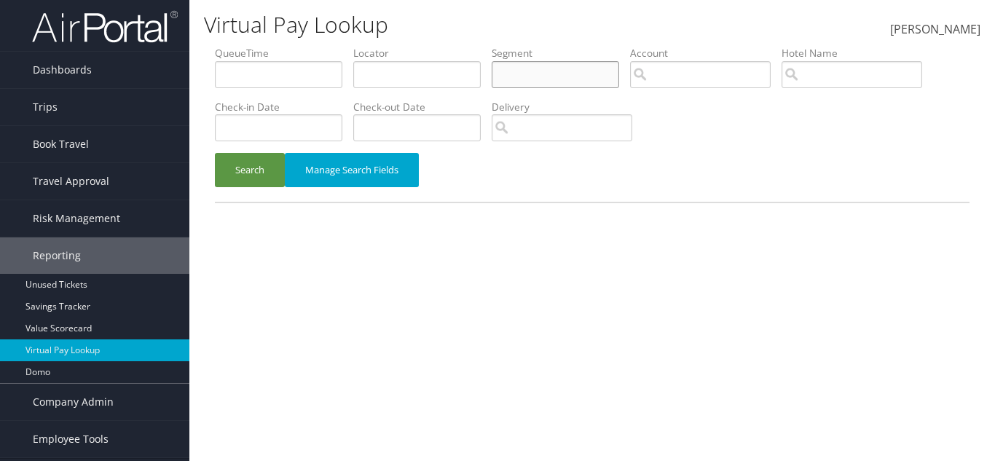
click at [607, 87] on input "text" at bounding box center [555, 74] width 127 height 27
click at [353, 80] on li "QueueTime" at bounding box center [284, 72] width 138 height 53
click at [410, 68] on input "text" at bounding box center [416, 74] width 127 height 27
paste input "CJC44J"
type input "CJC44J"
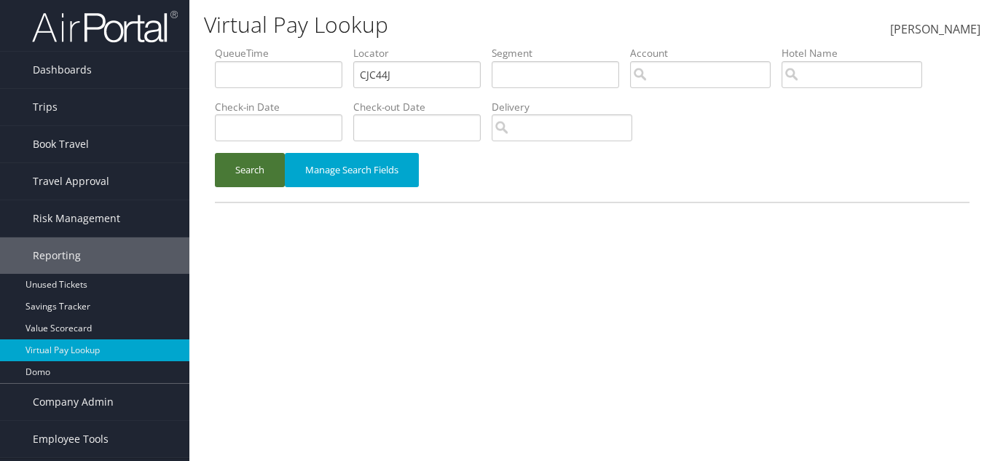
click at [268, 163] on button "Search" at bounding box center [250, 170] width 70 height 34
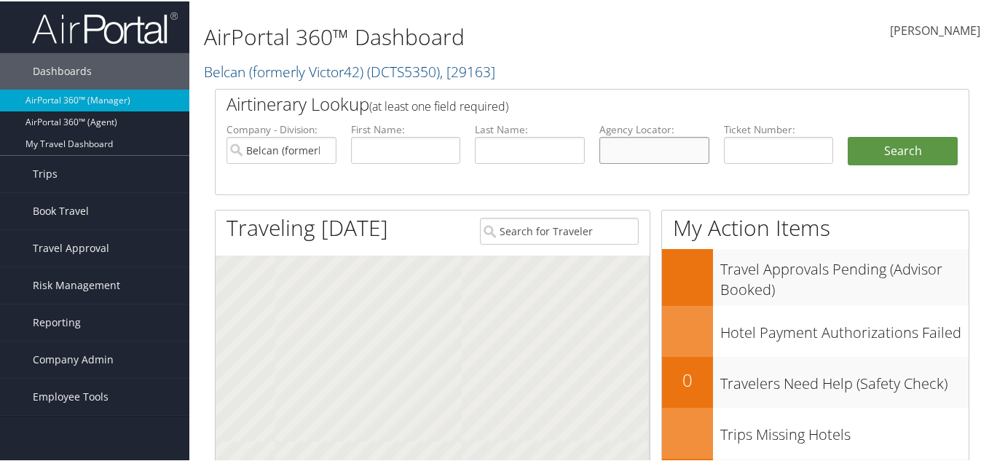
click at [615, 147] on input "text" at bounding box center [654, 148] width 110 height 27
paste input "CJC44J"
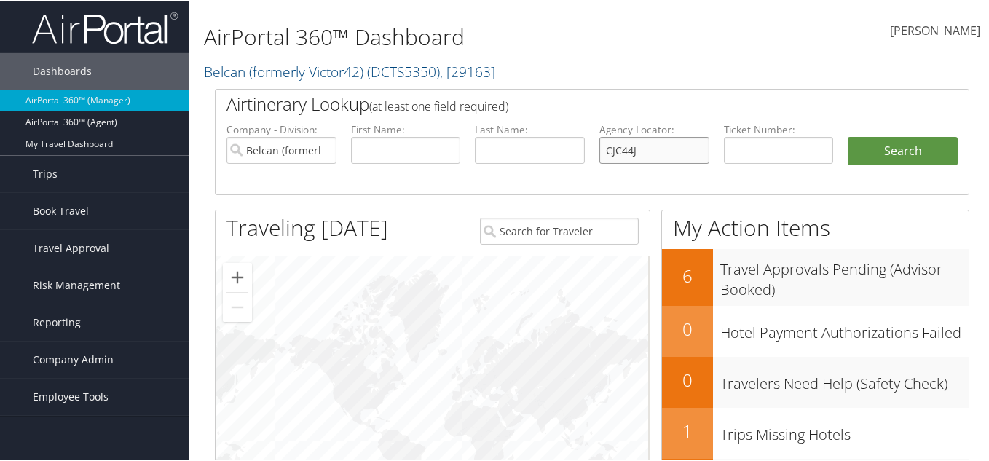
type input "CJC44J"
click at [328, 148] on input "Belcan (formerly Victor42)" at bounding box center [282, 148] width 110 height 27
click at [878, 166] on li "Search" at bounding box center [903, 164] width 125 height 58
click at [881, 160] on button "Search" at bounding box center [903, 149] width 110 height 29
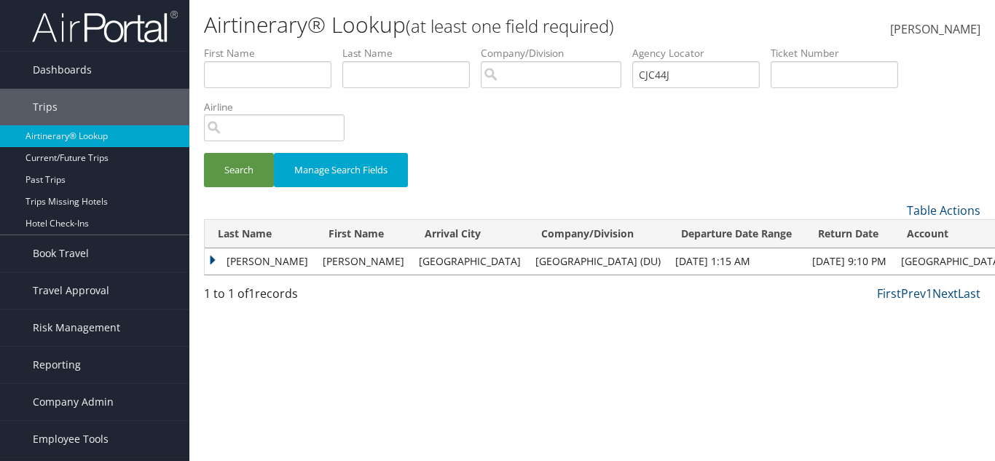
drag, startPoint x: 473, startPoint y: 259, endPoint x: 590, endPoint y: 260, distance: 116.6
click at [590, 260] on td "University of Denver (DU)" at bounding box center [598, 261] width 140 height 26
copy td "University of Denver (DU)"
